Goal: Task Accomplishment & Management: Manage account settings

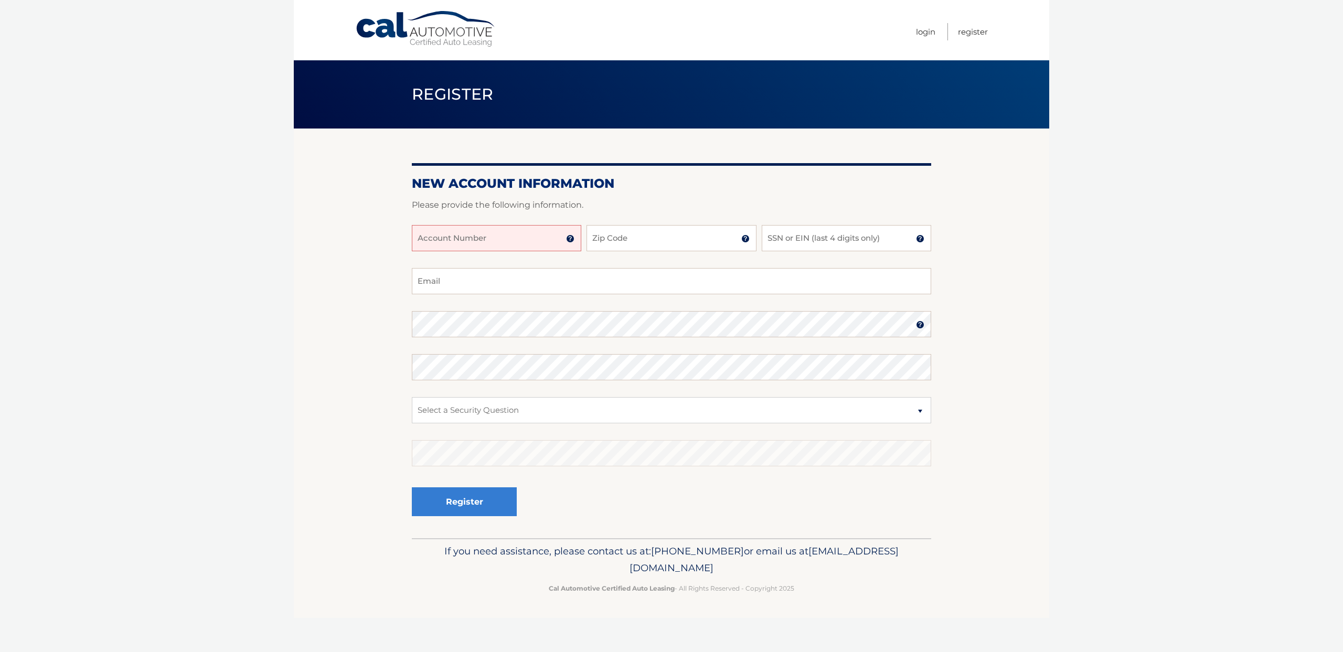
click at [477, 236] on input "Account Number" at bounding box center [496, 238] width 169 height 26
type input "44456025348"
click at [643, 238] on input "Zip Code" at bounding box center [670, 238] width 169 height 26
type input "11223"
type input "[EMAIL_ADDRESS][DOMAIN_NAME]"
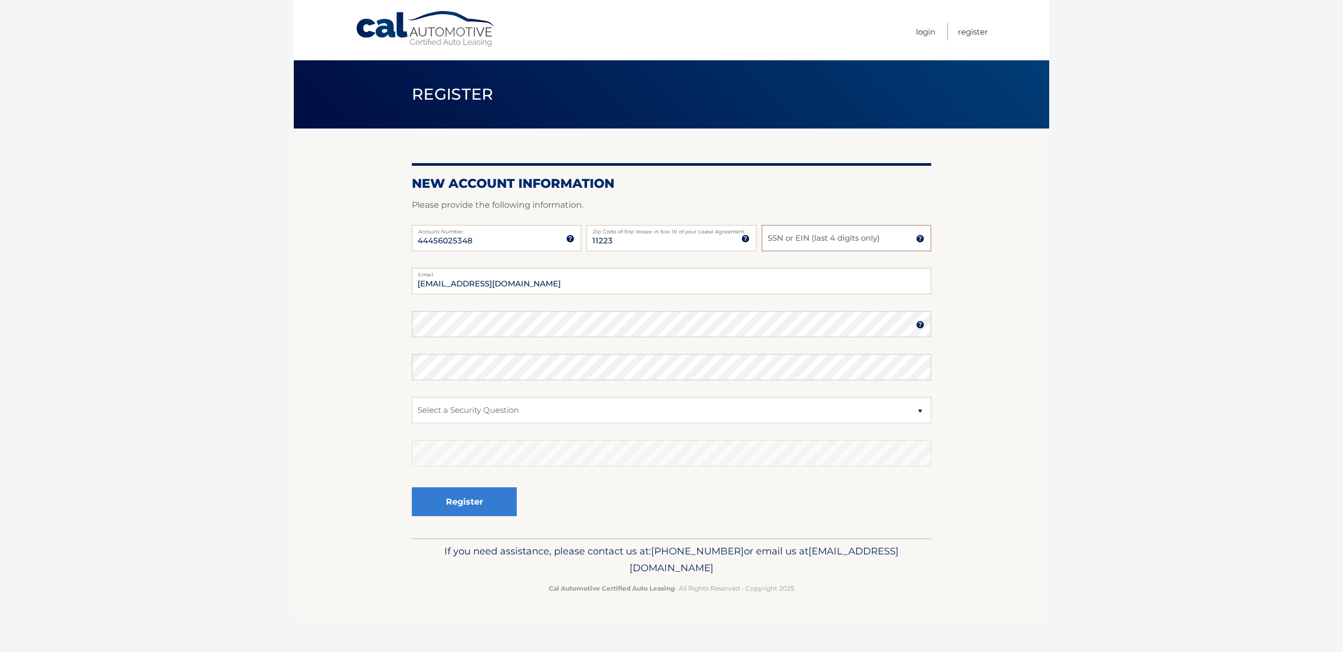
click at [810, 238] on input "SSN or EIN (last 4 digits only)" at bounding box center [846, 238] width 169 height 26
type input "8693"
click at [921, 410] on select "Select a Security Question What was the name of your elementary school? What is…" at bounding box center [671, 410] width 519 height 26
select select "2"
click at [918, 324] on img at bounding box center [920, 324] width 8 height 8
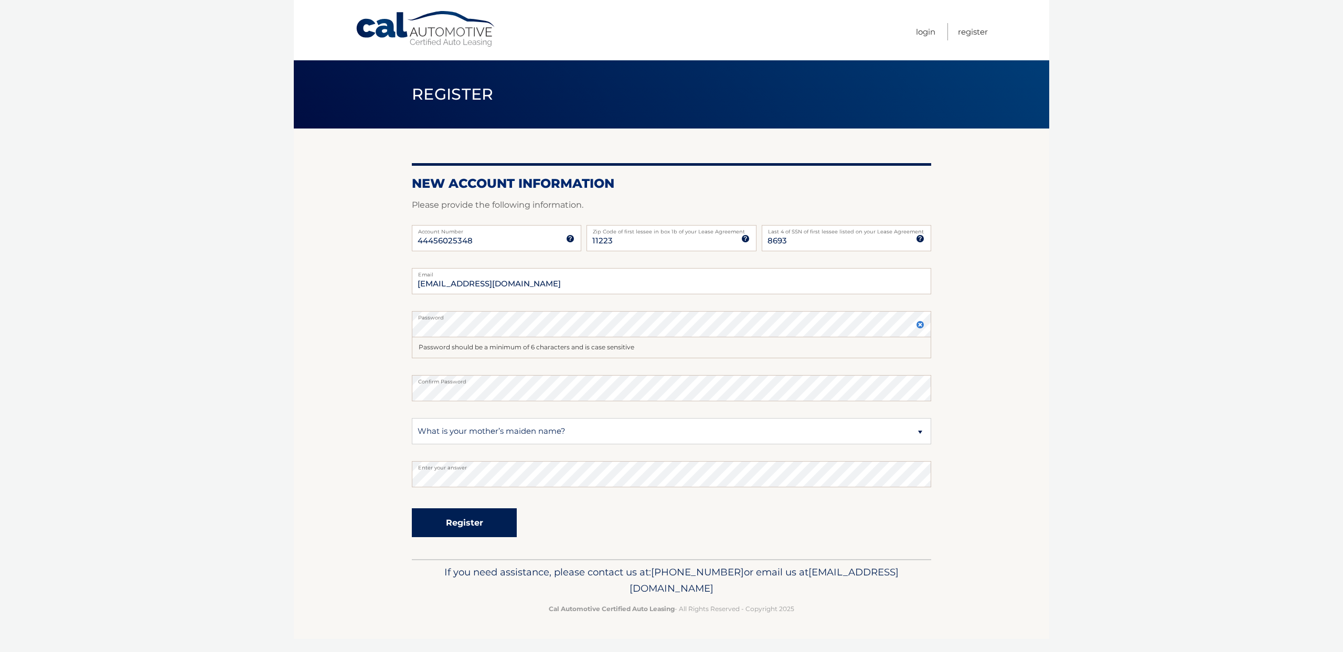
click at [480, 519] on button "Register" at bounding box center [464, 522] width 105 height 29
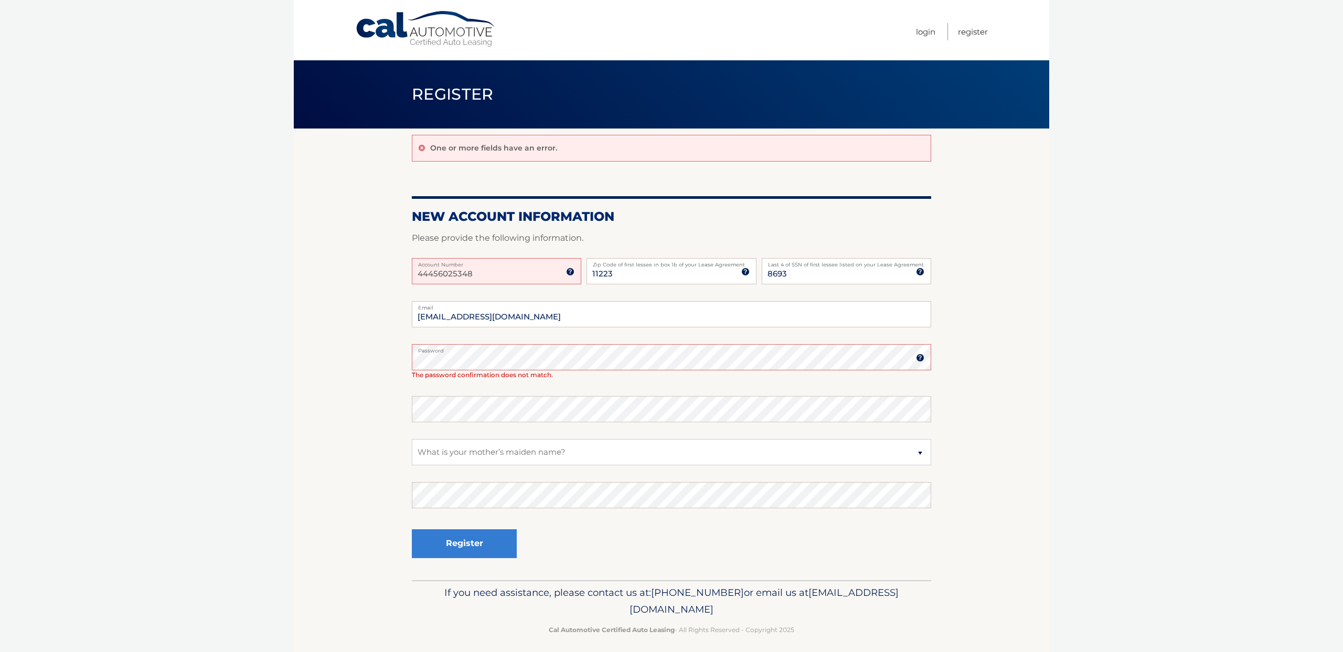
scroll to position [7, 0]
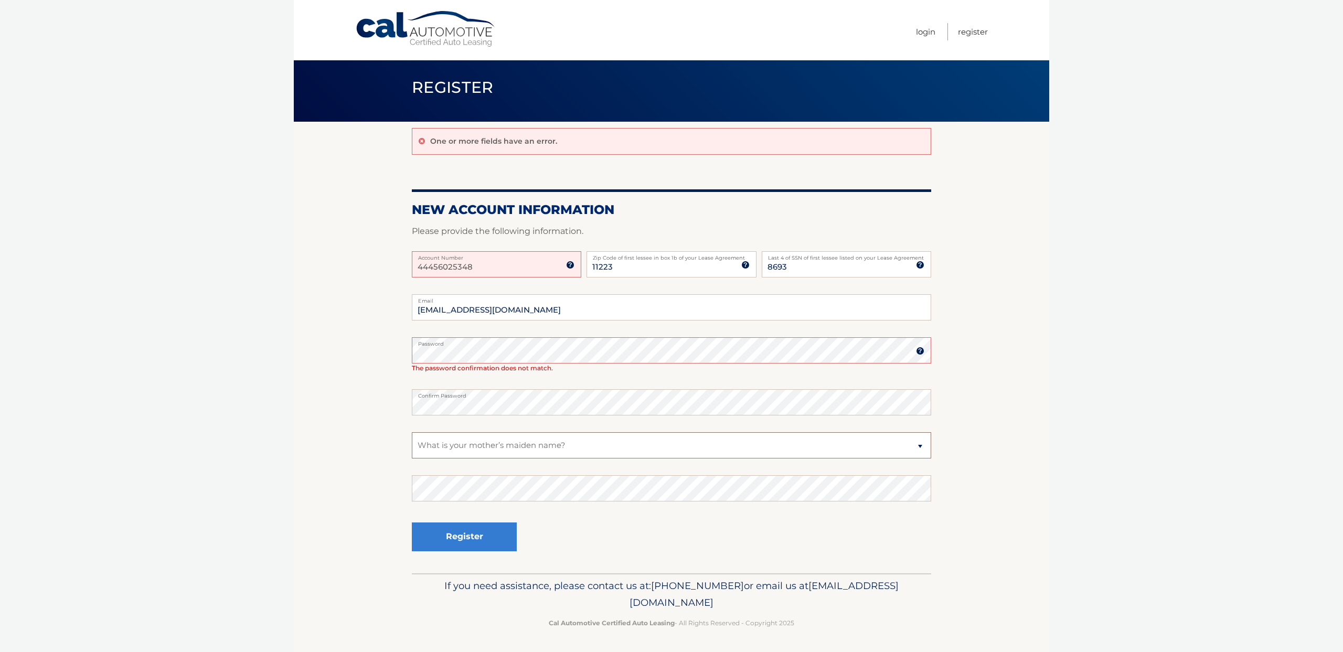
click at [920, 444] on select "Select a Security Question What was the name of your elementary school? What is…" at bounding box center [671, 445] width 519 height 26
click at [492, 534] on button "Register" at bounding box center [464, 536] width 105 height 29
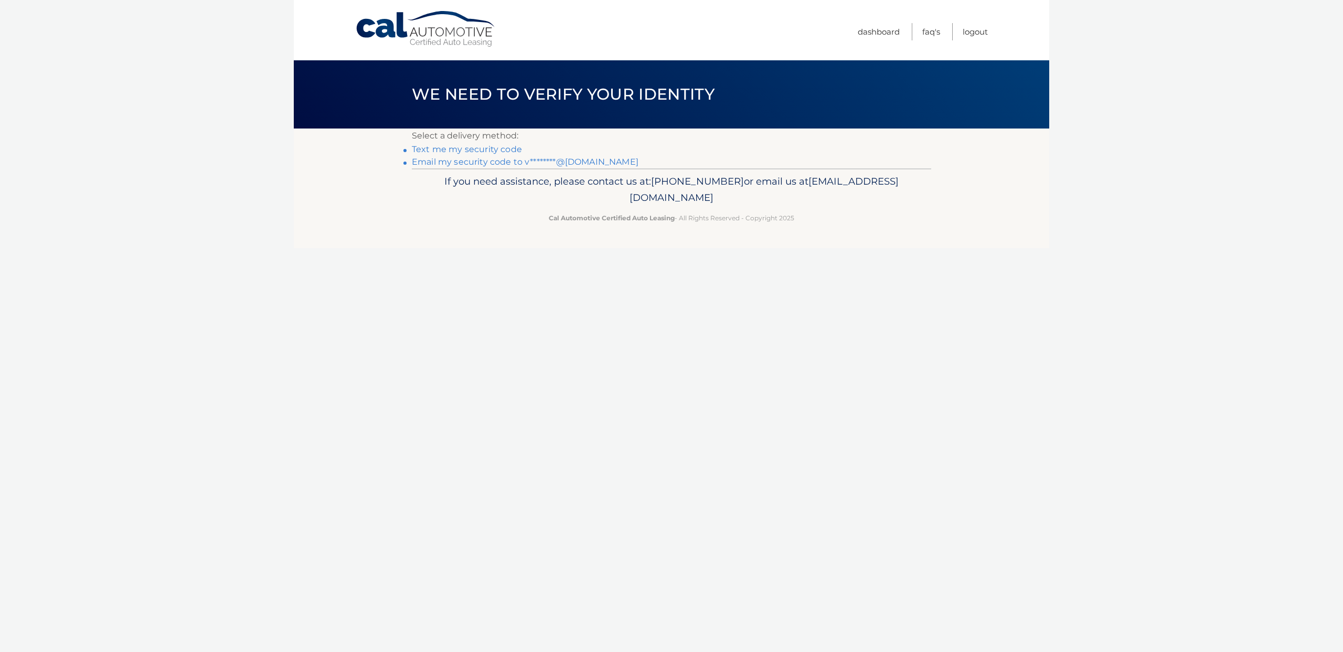
click at [571, 104] on h1 "We need to verify your identity" at bounding box center [563, 95] width 326 height 28
click at [516, 148] on link "Text me my security code" at bounding box center [467, 149] width 110 height 10
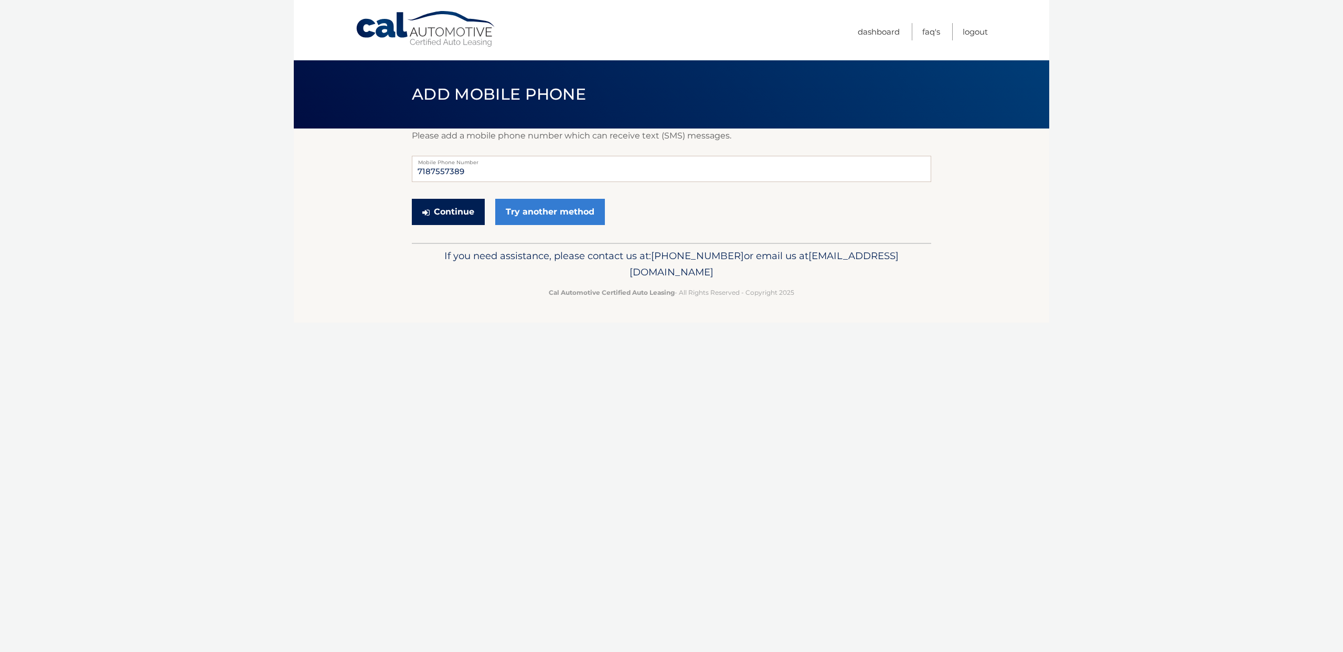
click at [443, 213] on button "Continue" at bounding box center [448, 212] width 73 height 26
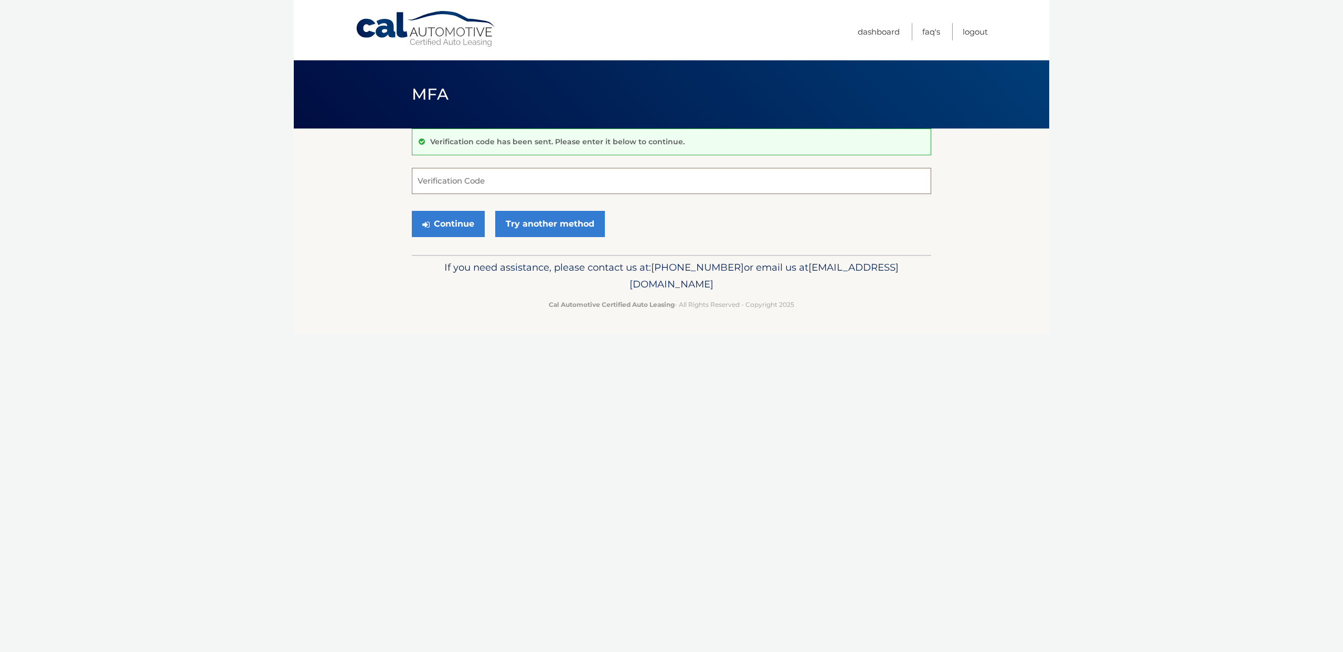
click at [542, 184] on input "Verification Code" at bounding box center [671, 181] width 519 height 26
type input "435656"
click at [448, 220] on button "Continue" at bounding box center [448, 224] width 73 height 26
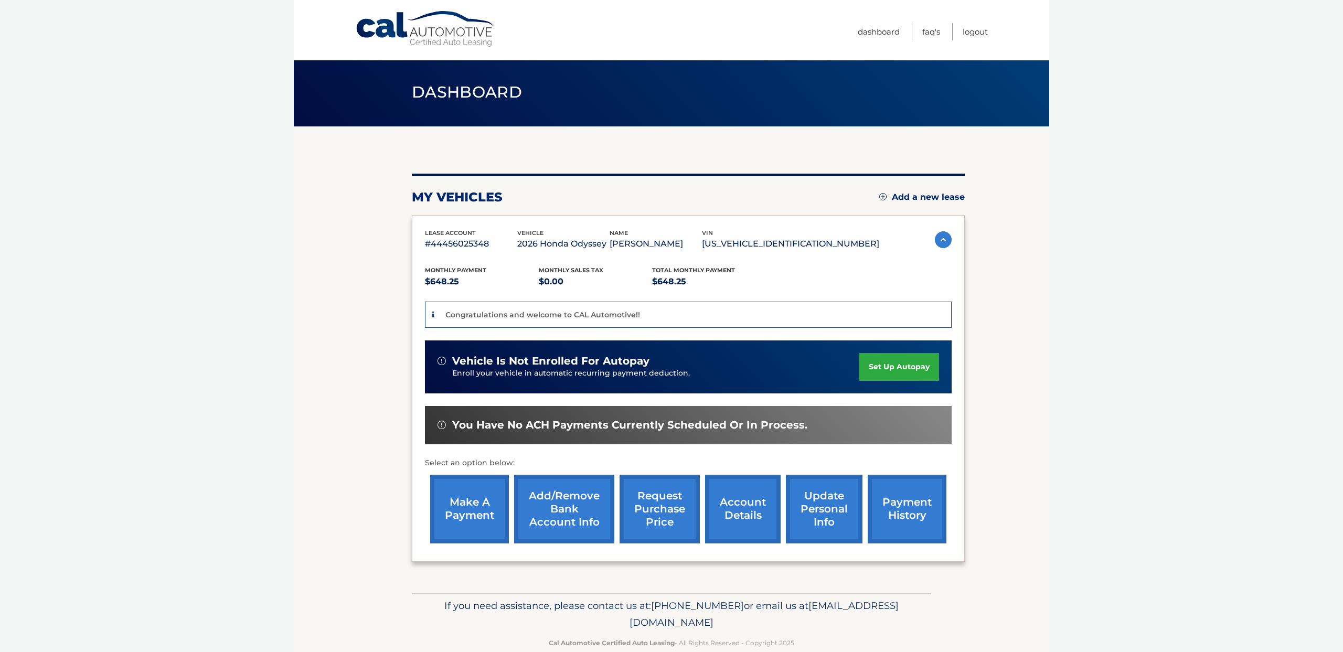
scroll to position [3, 0]
click at [554, 516] on link "Add/Remove bank account info" at bounding box center [564, 508] width 100 height 69
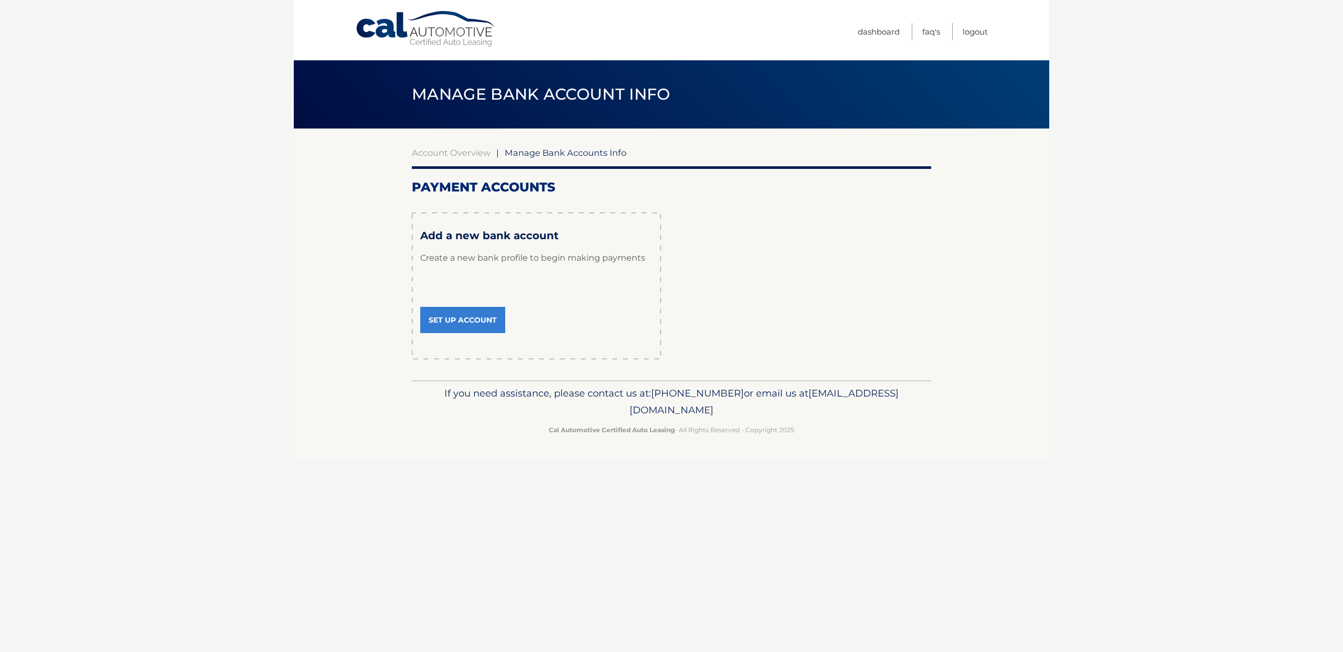
click at [475, 319] on link "Set Up Account" at bounding box center [462, 320] width 85 height 26
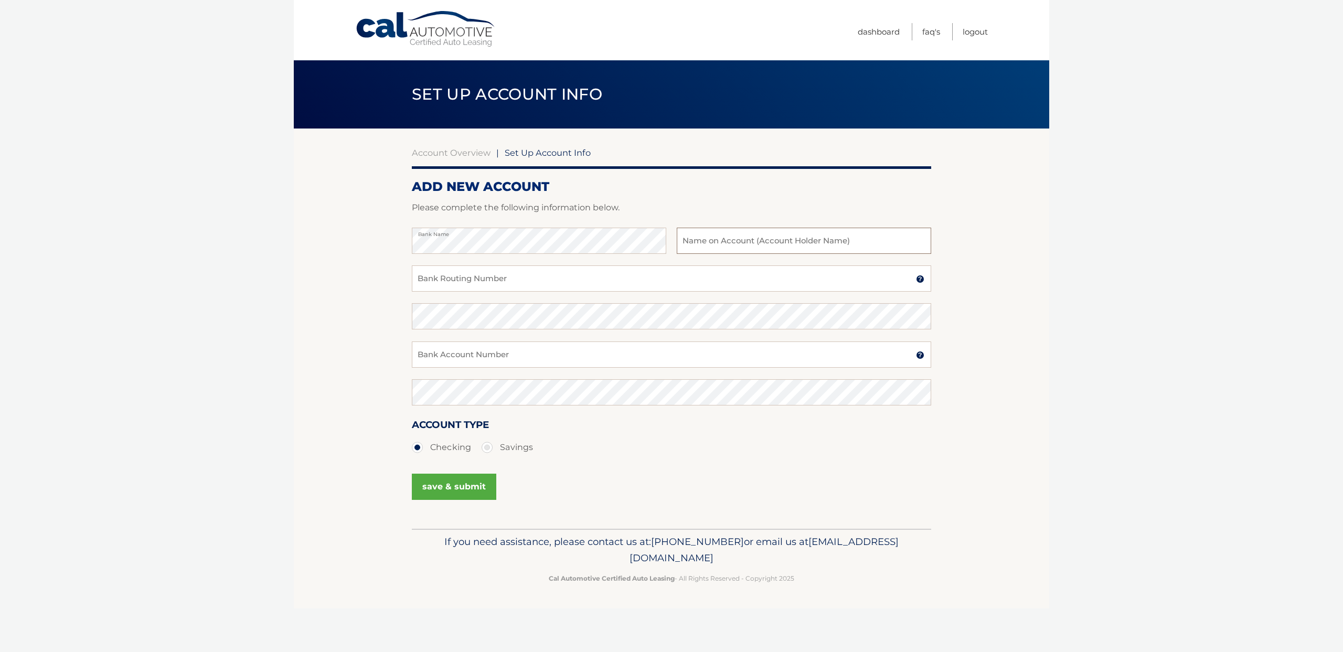
click at [730, 241] on input "text" at bounding box center [804, 241] width 254 height 26
click at [806, 242] on input "[PERSON_NAME]" at bounding box center [804, 241] width 254 height 26
type input "A"
type input "V&HFood Distributors llc"
click at [520, 283] on input "Bank Routing Number" at bounding box center [671, 278] width 519 height 26
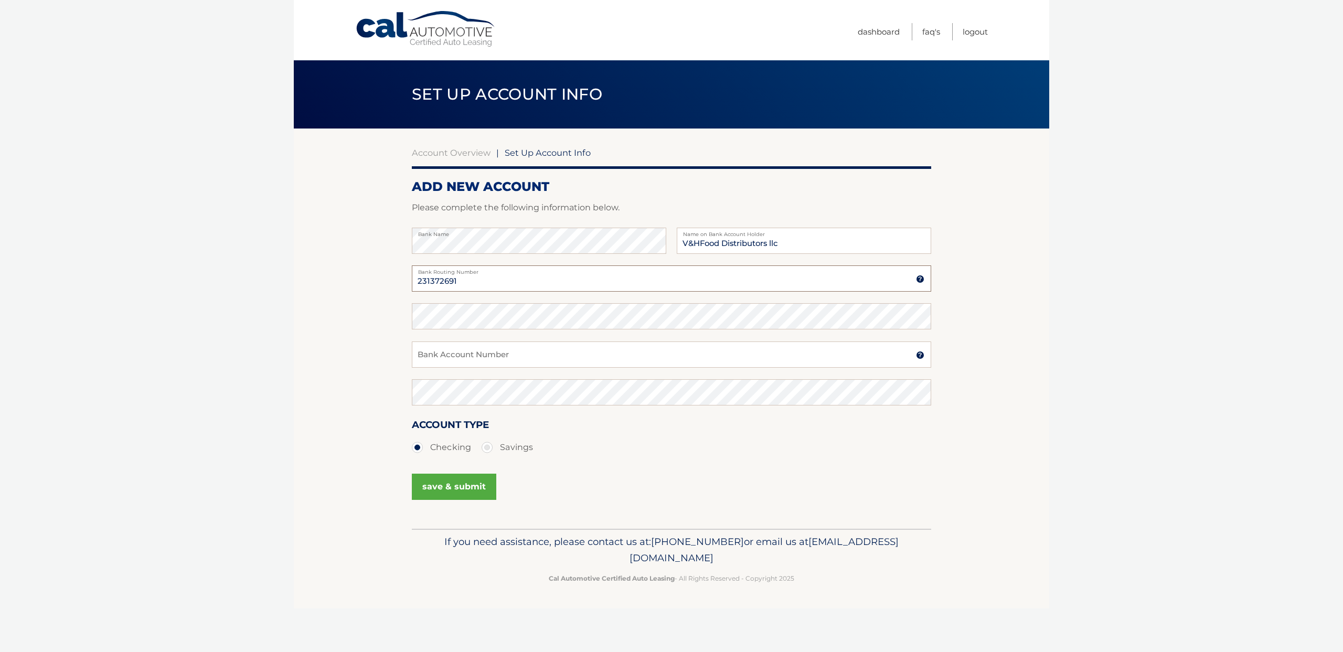
type input "231372691"
click at [480, 359] on input "Bank Account Number" at bounding box center [671, 354] width 519 height 26
type input "3391810033"
click at [454, 483] on button "save & submit" at bounding box center [454, 487] width 84 height 26
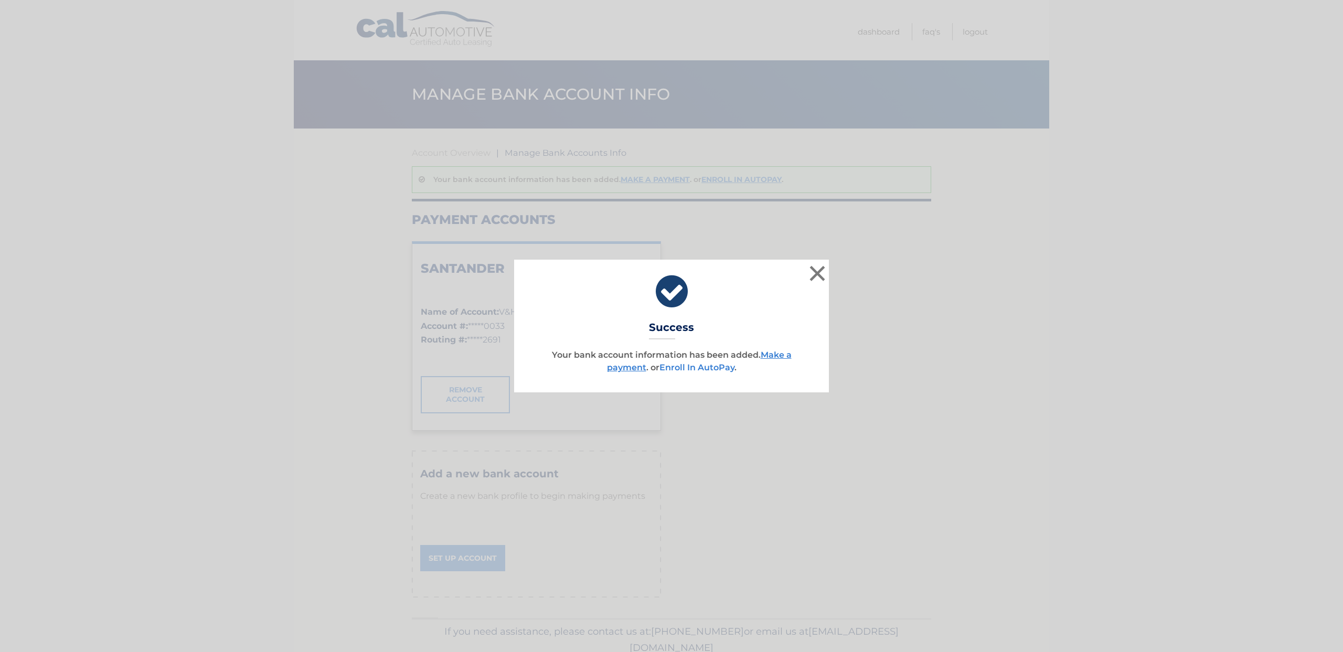
click at [708, 369] on link "Enroll In AutoPay" at bounding box center [696, 367] width 75 height 10
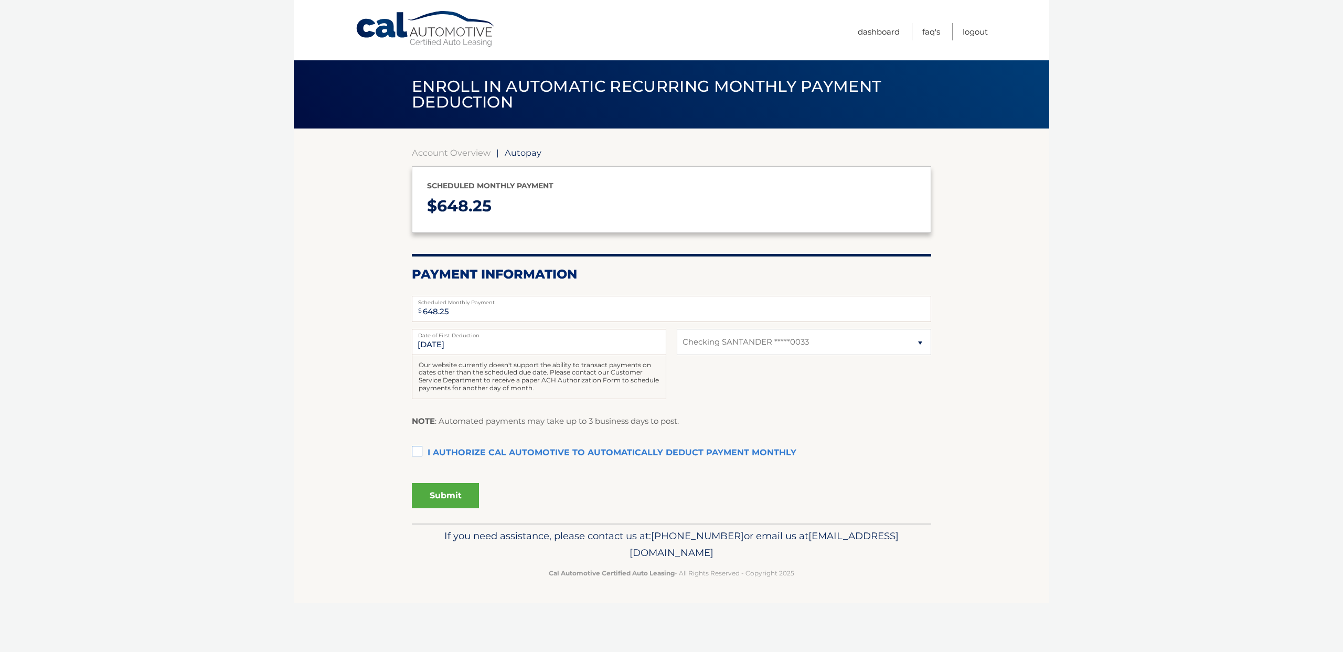
select select "ZmY2YTYxN2UtMmQ2ZS00OTVlLTg1NTYtMTUxZmE0ZWNhYTdi"
click at [417, 453] on label "I authorize cal automotive to automatically deduct payment monthly This checkbo…" at bounding box center [671, 453] width 519 height 21
click at [0, 0] on input "I authorize cal automotive to automatically deduct payment monthly This checkbo…" at bounding box center [0, 0] width 0 height 0
click at [454, 492] on button "Submit" at bounding box center [445, 495] width 67 height 25
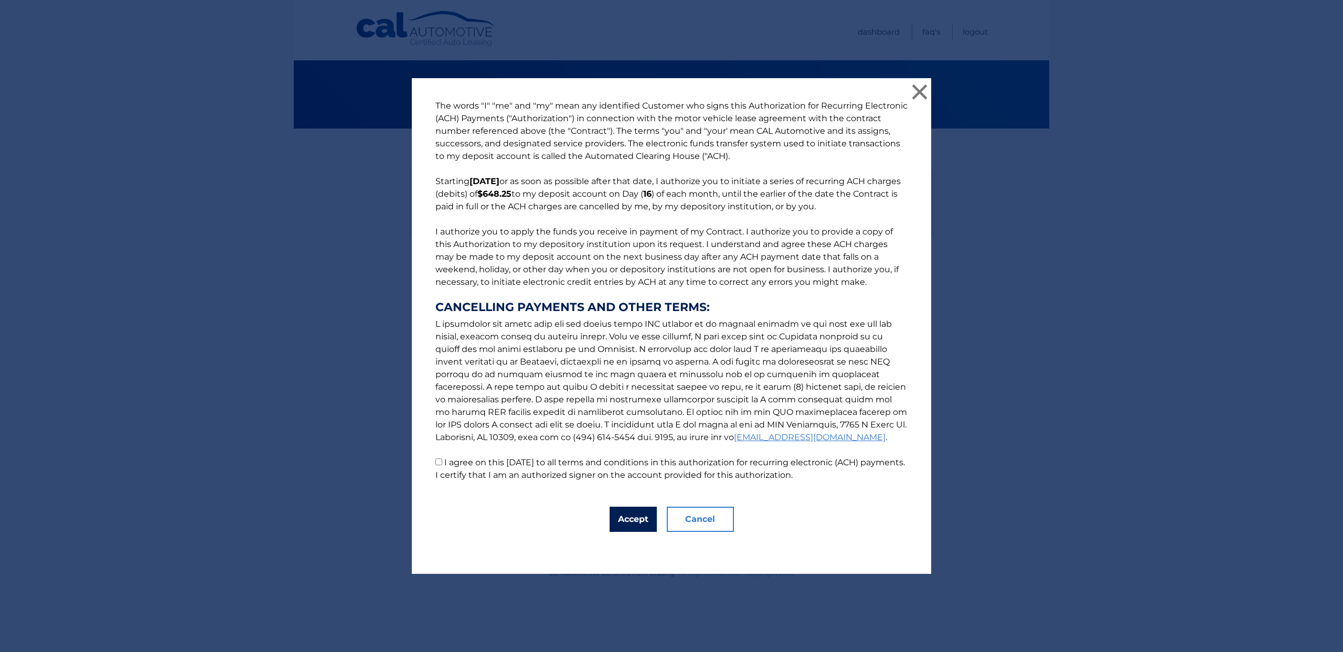
click at [634, 519] on button "Accept" at bounding box center [632, 519] width 47 height 25
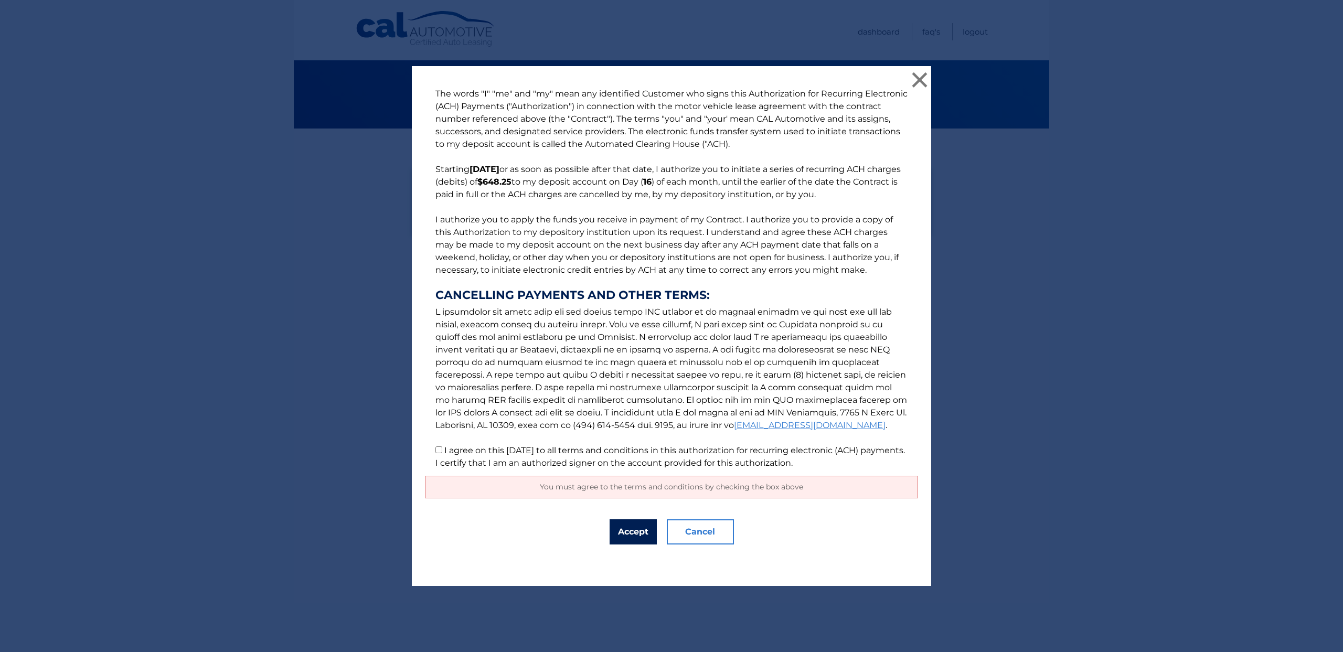
click at [634, 532] on button "Accept" at bounding box center [632, 531] width 47 height 25
click at [630, 531] on button "Accept" at bounding box center [632, 531] width 47 height 25
click at [648, 486] on span "You must agree to the terms and conditions by checking the box above" at bounding box center [671, 486] width 263 height 9
click at [632, 530] on button "Accept" at bounding box center [632, 531] width 47 height 25
click at [438, 452] on input "I agree on this 10/07/2025 to all terms and conditions in this authorization fo…" at bounding box center [438, 449] width 7 height 7
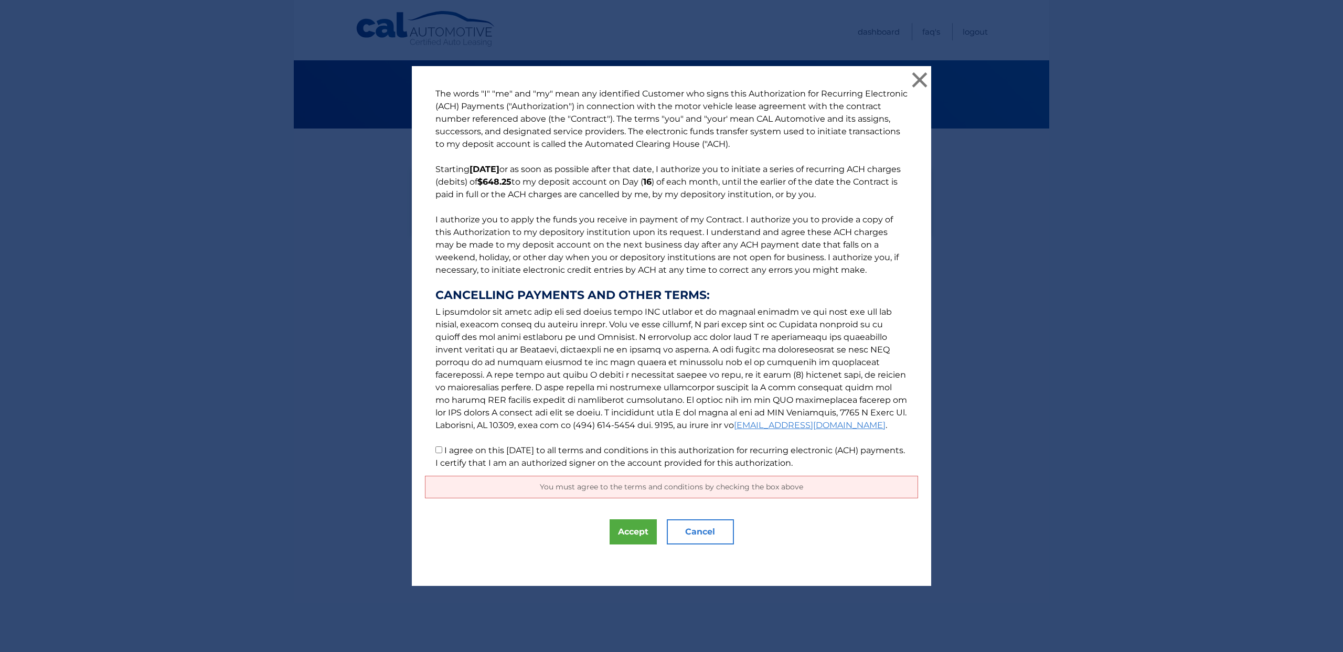
checkbox input "true"
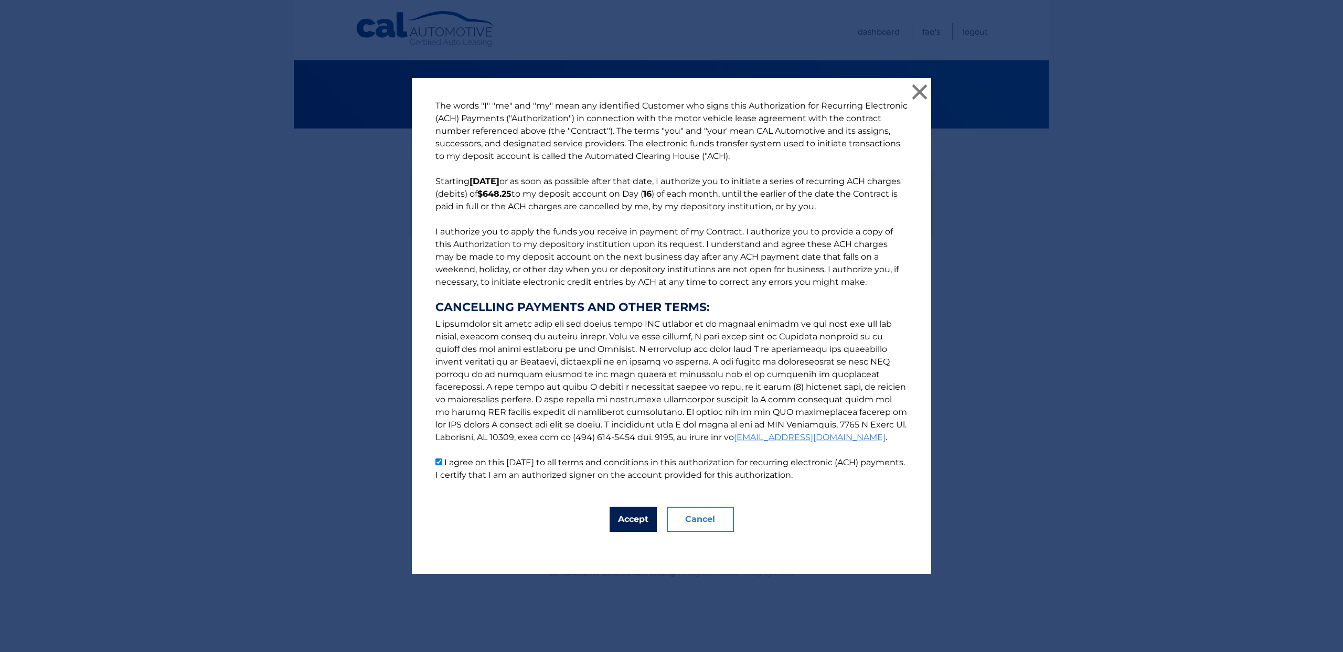
click at [637, 512] on button "Accept" at bounding box center [632, 519] width 47 height 25
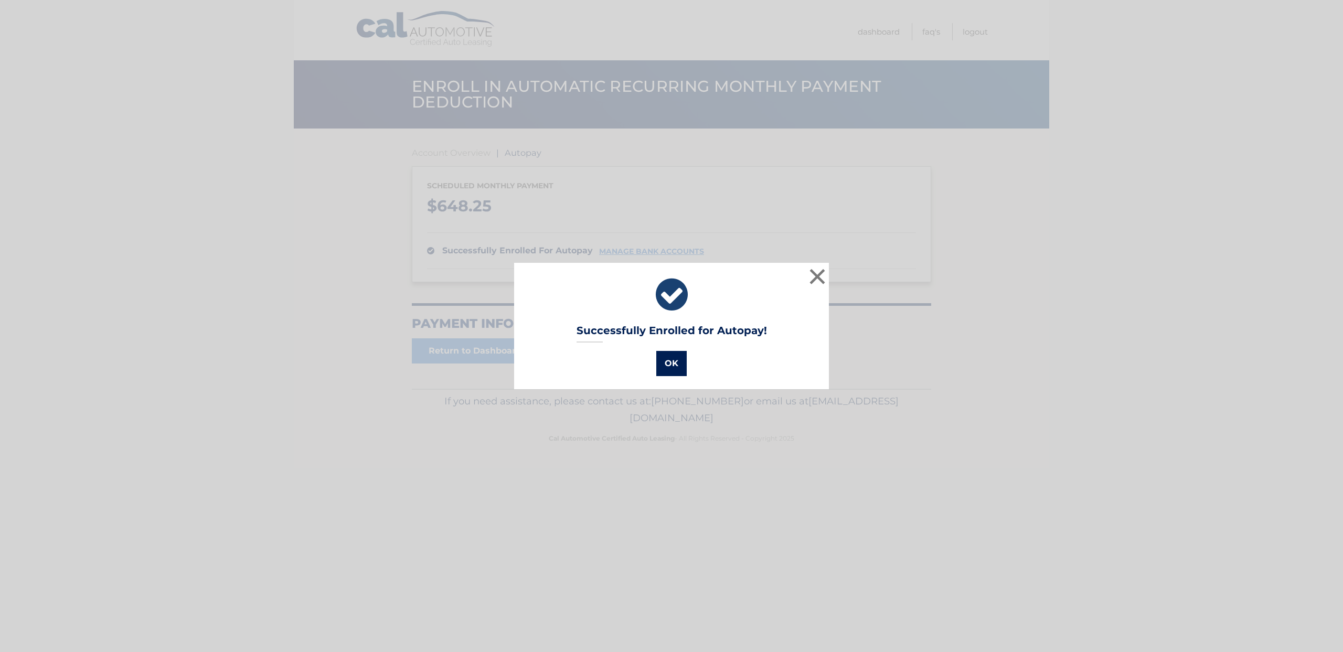
click at [672, 364] on button "OK" at bounding box center [671, 363] width 30 height 25
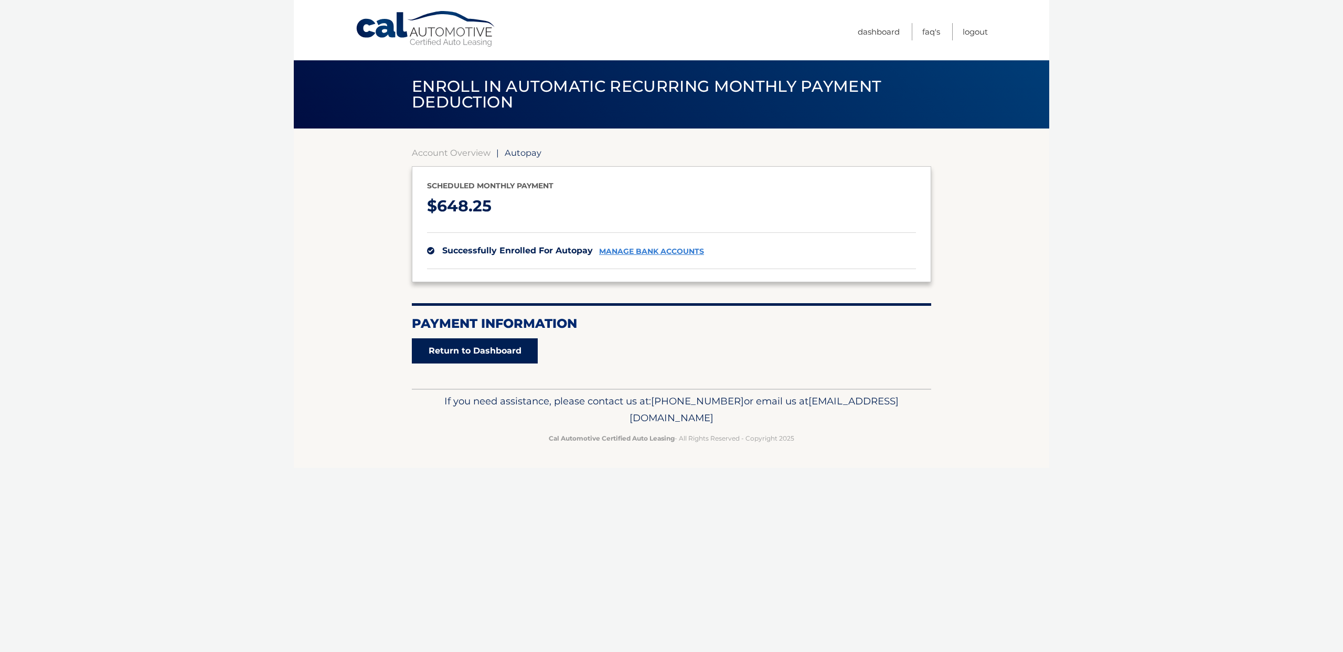
click at [497, 359] on link "Return to Dashboard" at bounding box center [475, 350] width 126 height 25
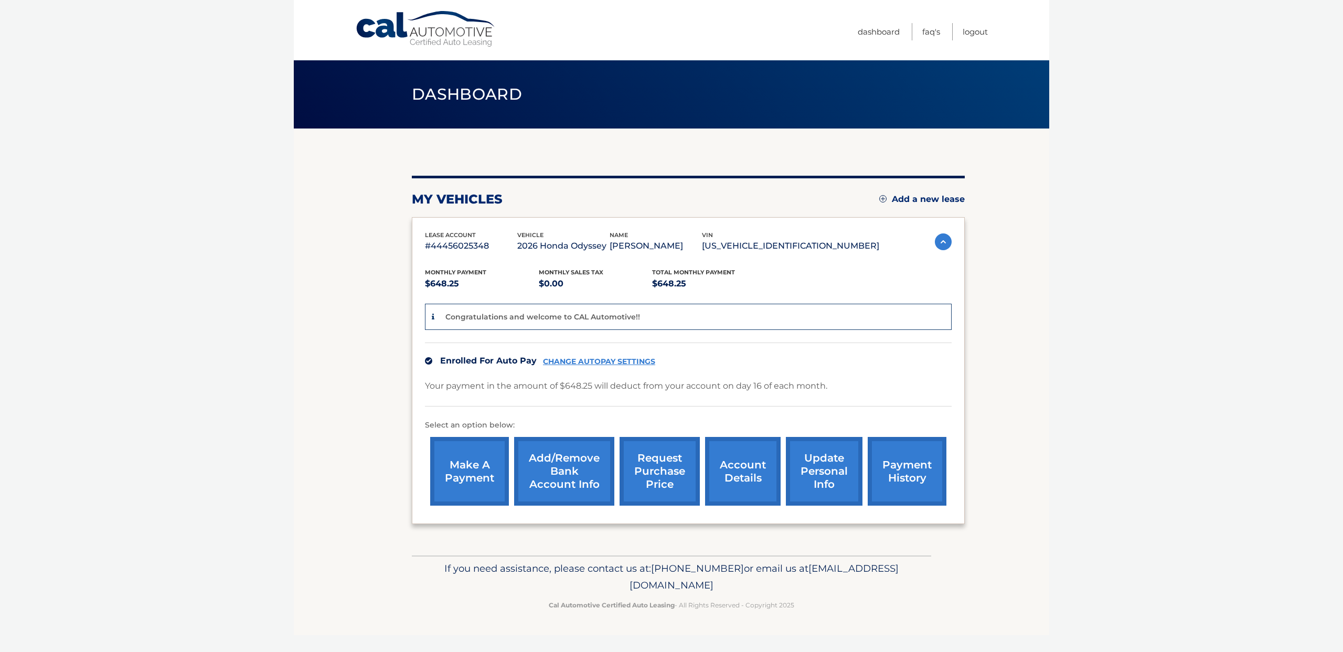
click at [903, 478] on link "payment history" at bounding box center [906, 471] width 79 height 69
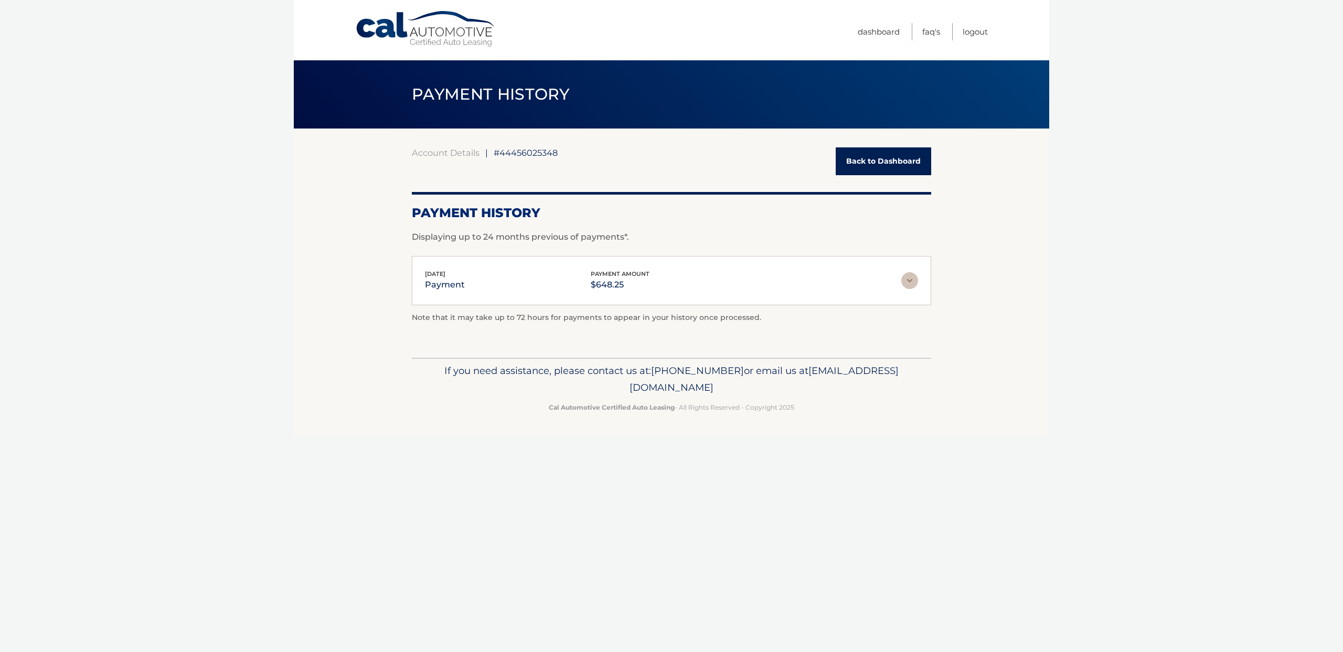
click at [878, 167] on link "Back to Dashboard" at bounding box center [882, 161] width 95 height 28
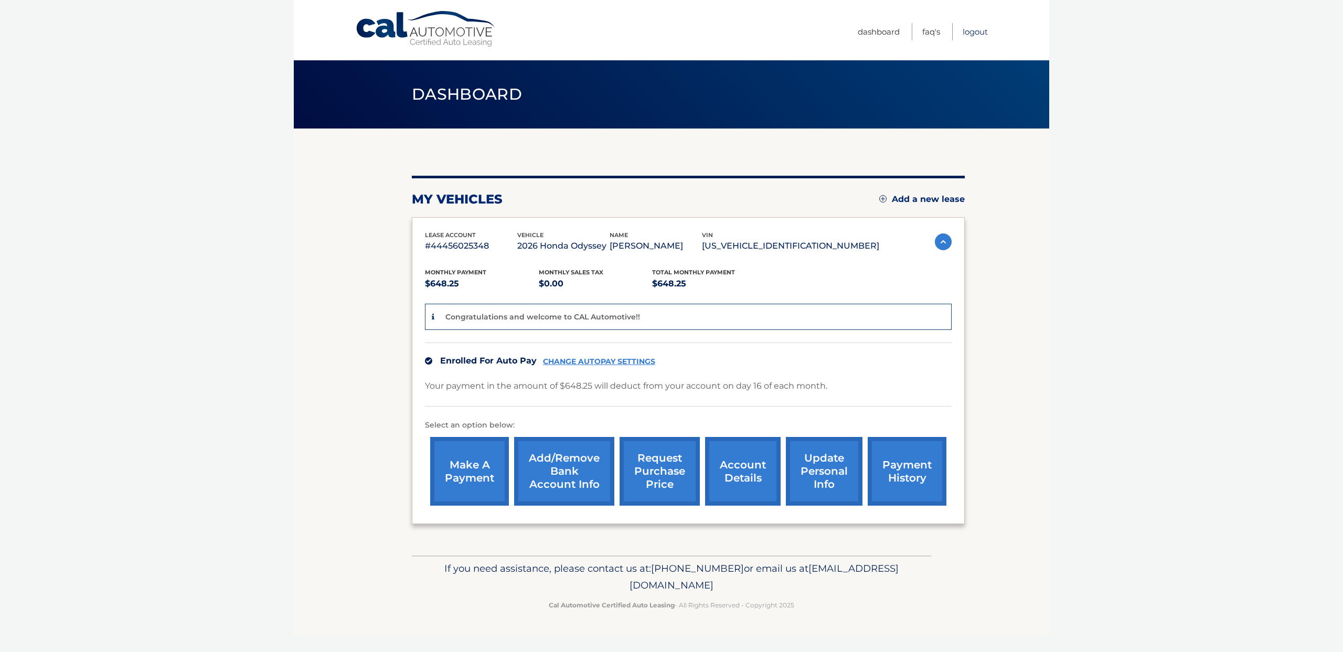
click at [975, 29] on link "Logout" at bounding box center [974, 31] width 25 height 17
